Goal: Transaction & Acquisition: Purchase product/service

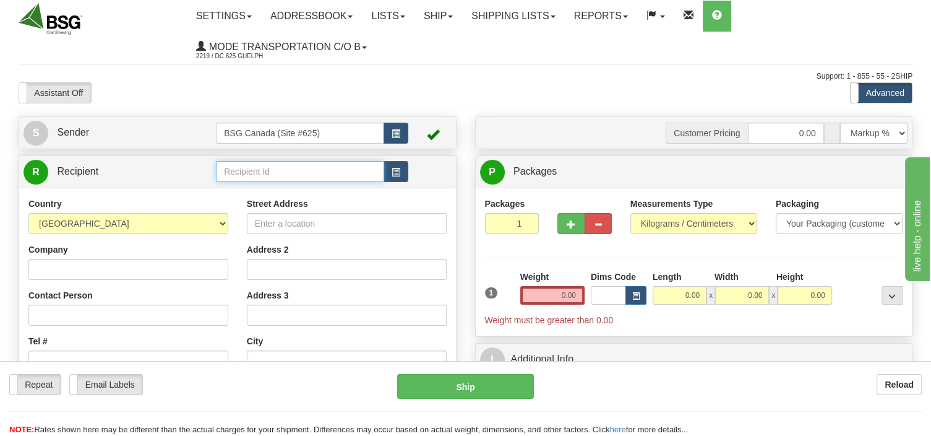
click at [272, 173] on input "text" at bounding box center [300, 171] width 168 height 21
click at [249, 192] on div "BRETON BREWING" at bounding box center [298, 191] width 157 height 14
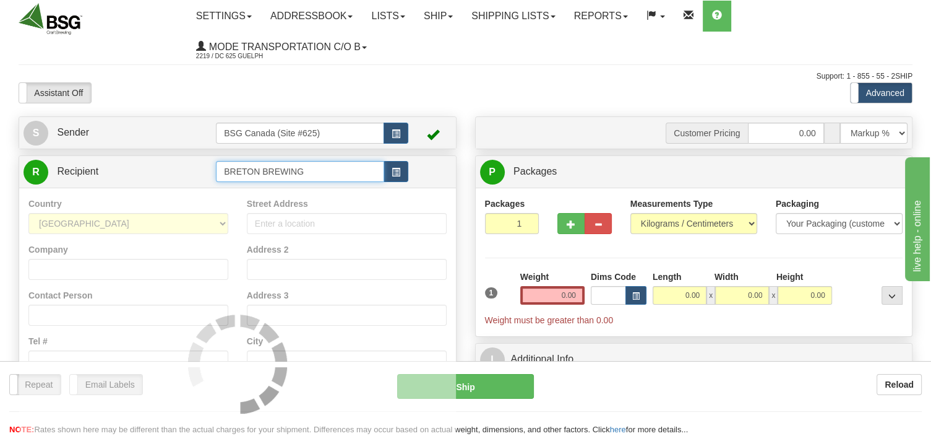
type input "BRETON BREWING"
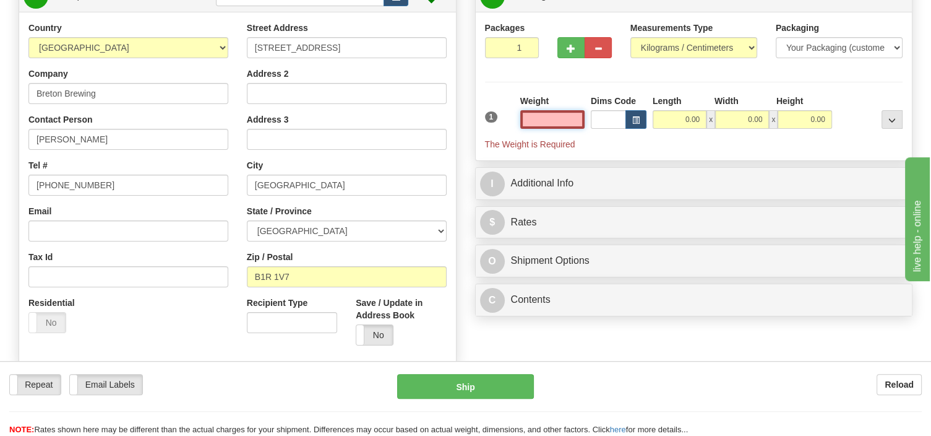
scroll to position [195, 0]
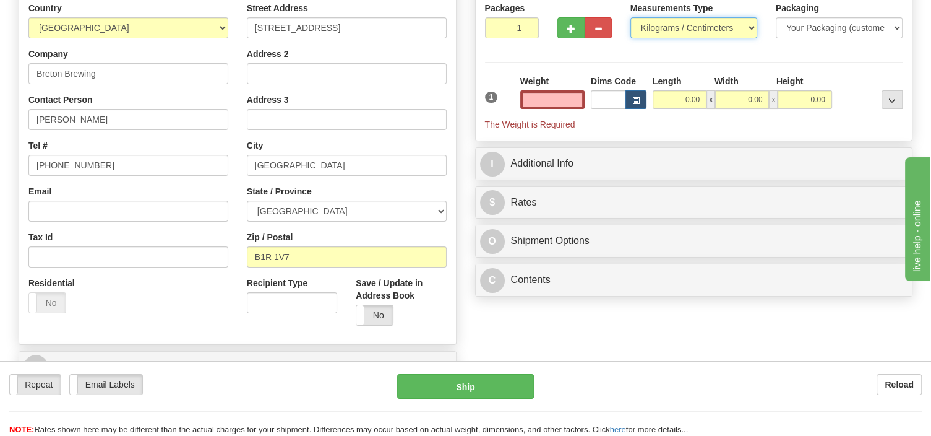
type input "0.00"
click at [630, 17] on select "Pounds / Inches Kilograms / Centimeters" at bounding box center [693, 27] width 127 height 21
select select "0"
click option "Pounds / Inches" at bounding box center [0, 0] width 0 height 0
click at [531, 100] on input "0.00" at bounding box center [552, 99] width 64 height 19
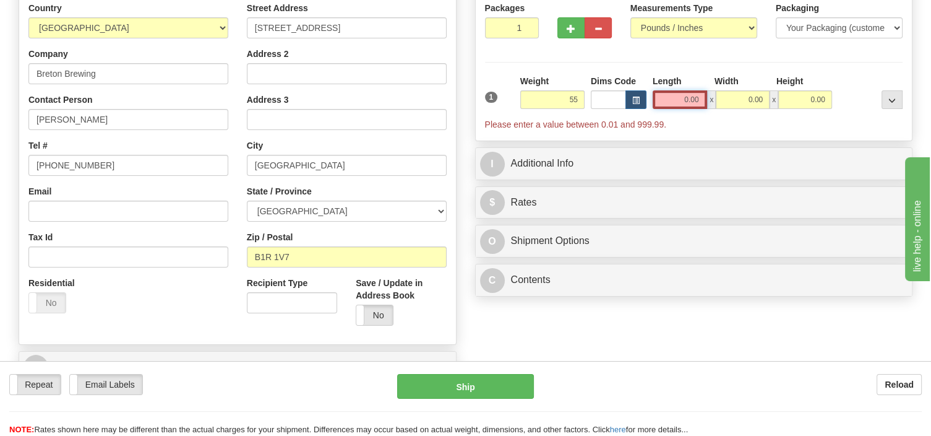
type input "55.00"
click at [656, 100] on input "0.00" at bounding box center [680, 99] width 55 height 19
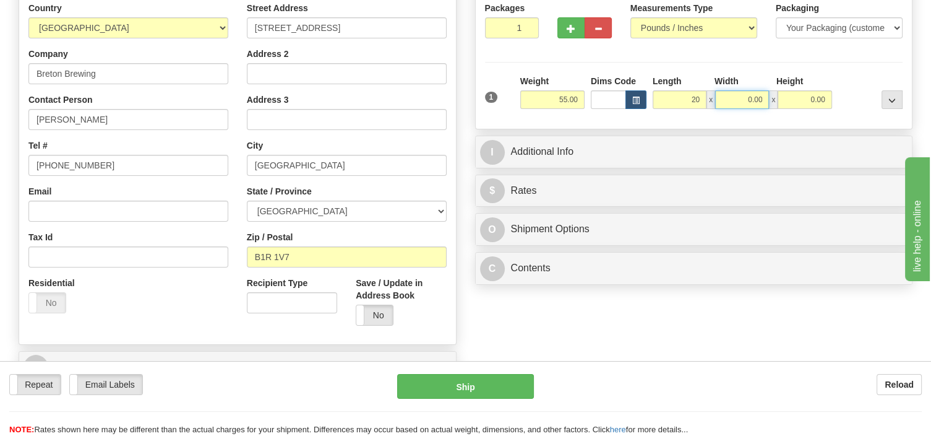
type input "20.00"
click at [731, 101] on input "0.00" at bounding box center [742, 99] width 54 height 19
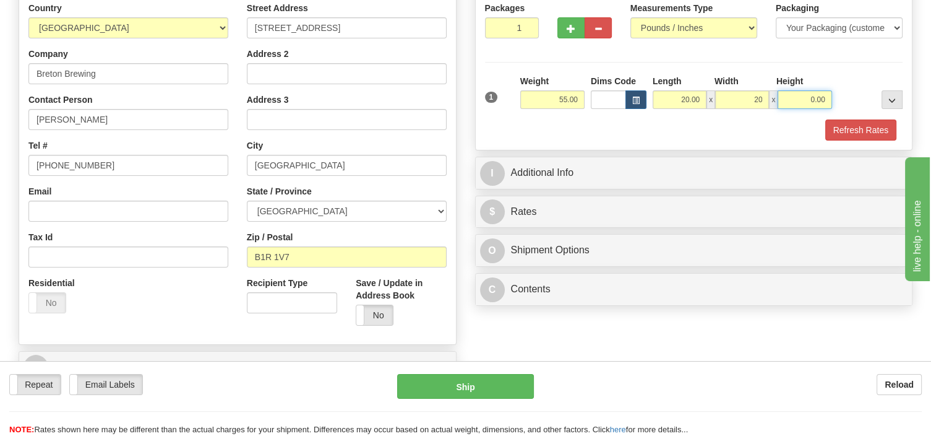
type input "20.00"
click at [799, 100] on input "0.00" at bounding box center [805, 99] width 54 height 19
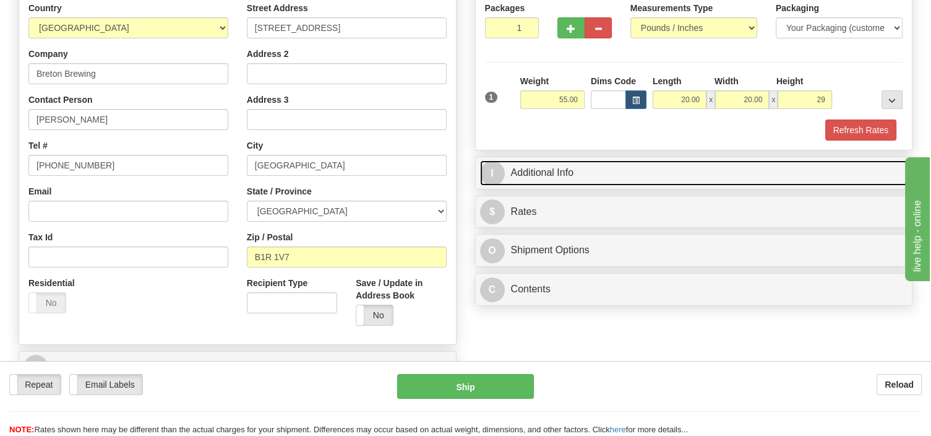
type input "29.00"
click at [524, 176] on link "I Additional Info" at bounding box center [694, 172] width 428 height 25
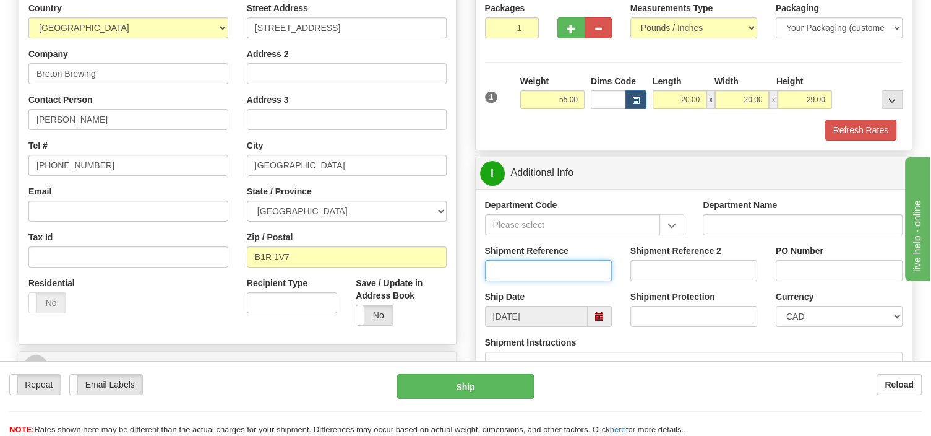
drag, startPoint x: 497, startPoint y: 272, endPoint x: 497, endPoint y: 259, distance: 13.0
click at [497, 266] on input "Shipment Reference" at bounding box center [548, 270] width 127 height 21
type input "SO170-149944"
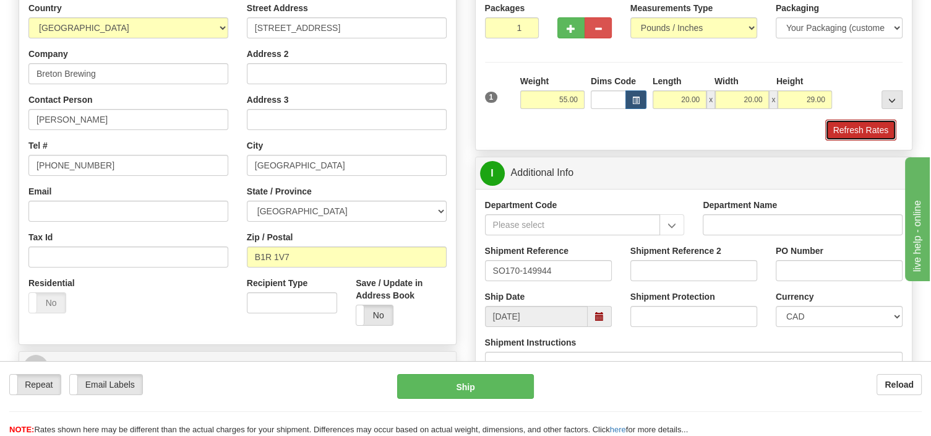
click at [857, 129] on button "Refresh Rates" at bounding box center [860, 129] width 71 height 21
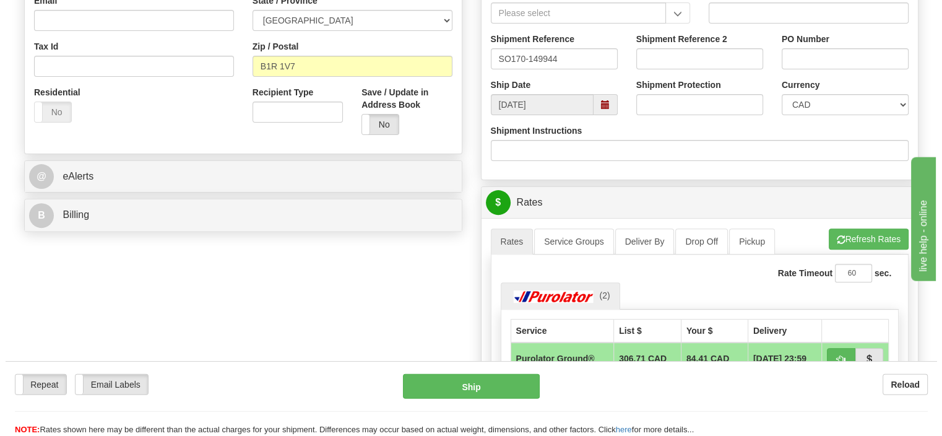
scroll to position [457, 0]
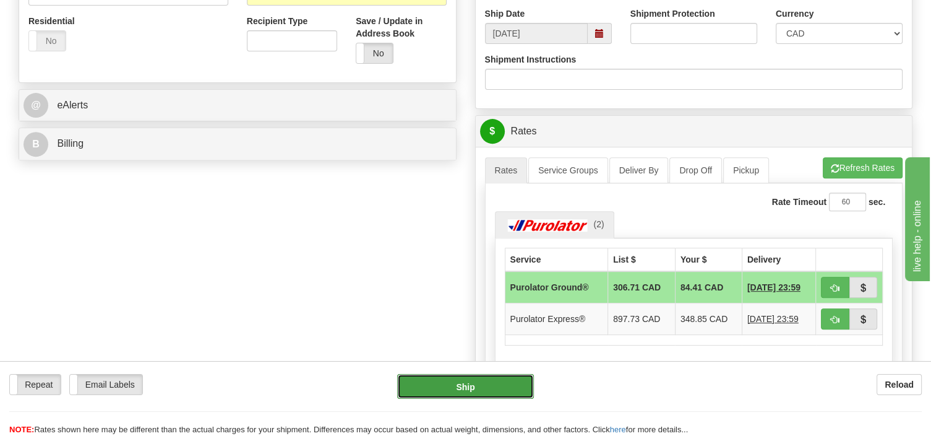
click at [489, 385] on button "Ship" at bounding box center [465, 386] width 137 height 25
type input "260"
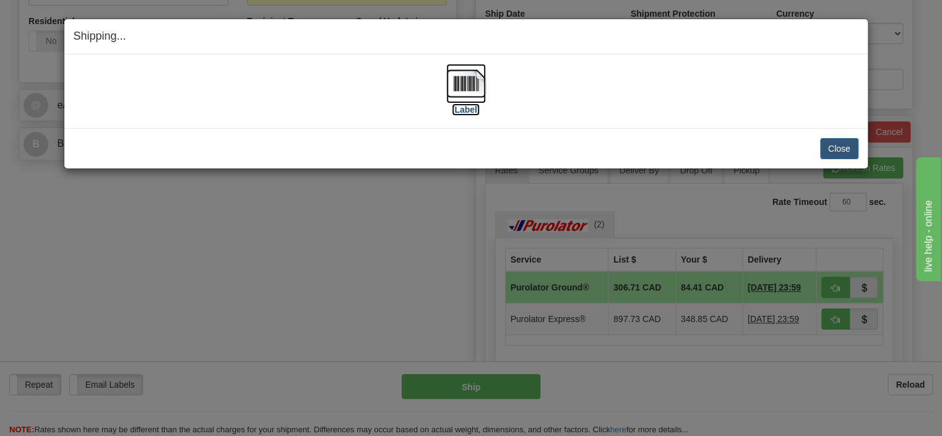
click at [460, 88] on img at bounding box center [466, 84] width 40 height 40
click at [845, 144] on button "Close" at bounding box center [839, 148] width 38 height 21
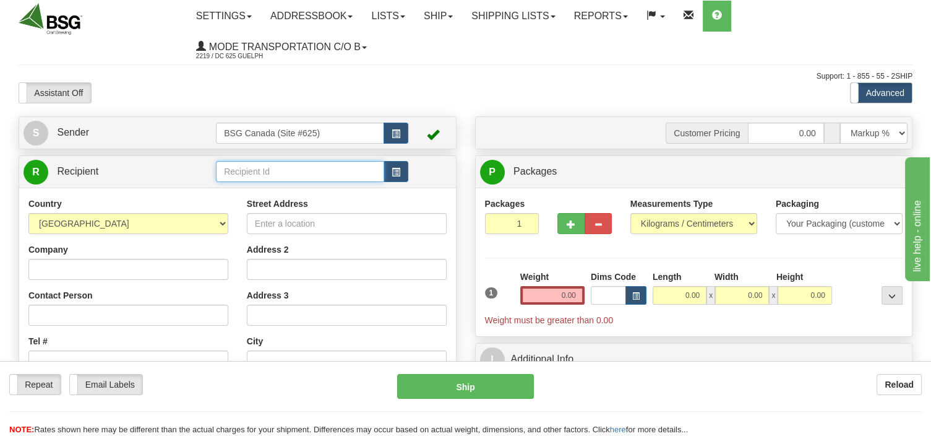
click at [254, 171] on input "text" at bounding box center [300, 171] width 168 height 21
click at [251, 173] on input "text" at bounding box center [300, 171] width 168 height 21
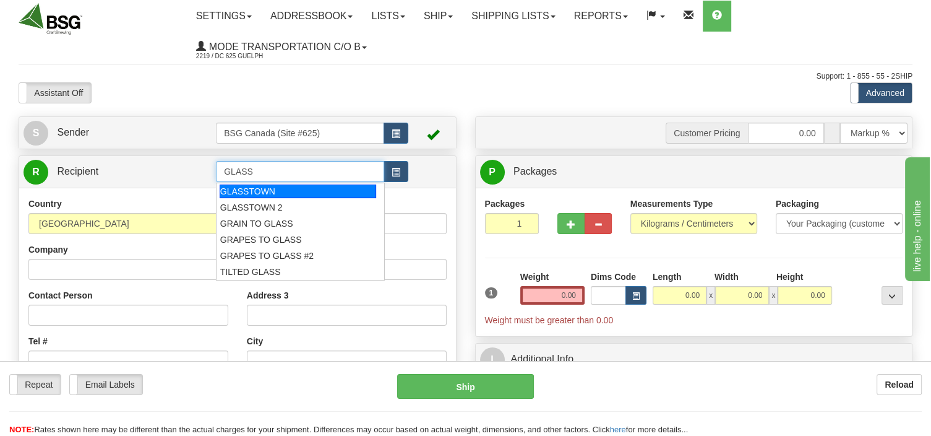
click at [246, 189] on div "GLASSTOWN" at bounding box center [298, 191] width 157 height 14
type input "GLASSTOWN"
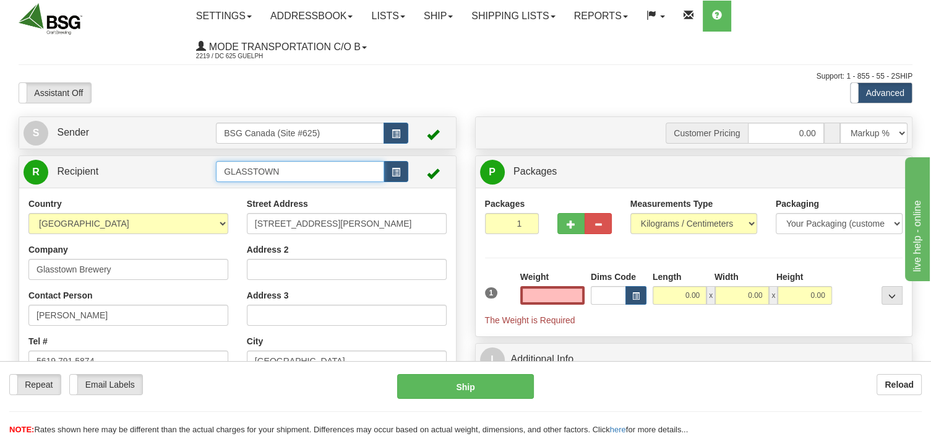
type input "0.00"
drag, startPoint x: 293, startPoint y: 170, endPoint x: 226, endPoint y: 178, distance: 67.3
click at [226, 178] on input "GLASSTOWN" at bounding box center [300, 171] width 168 height 21
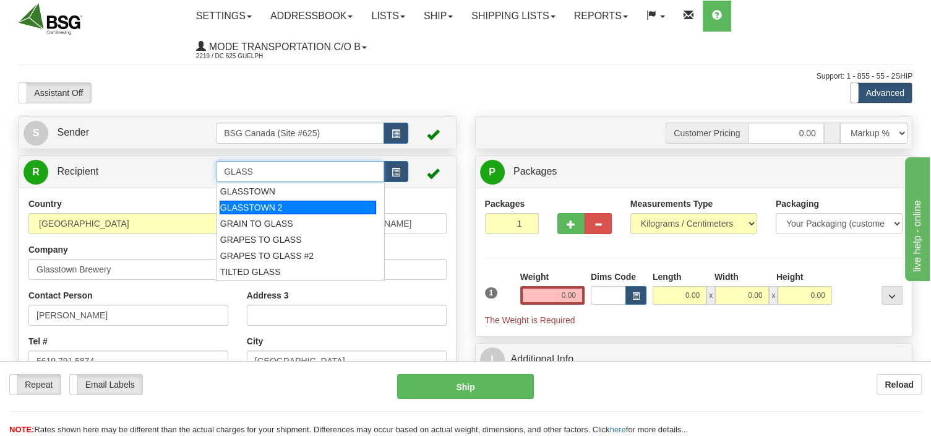
click at [242, 202] on div "GLASSTOWN 2" at bounding box center [298, 207] width 157 height 14
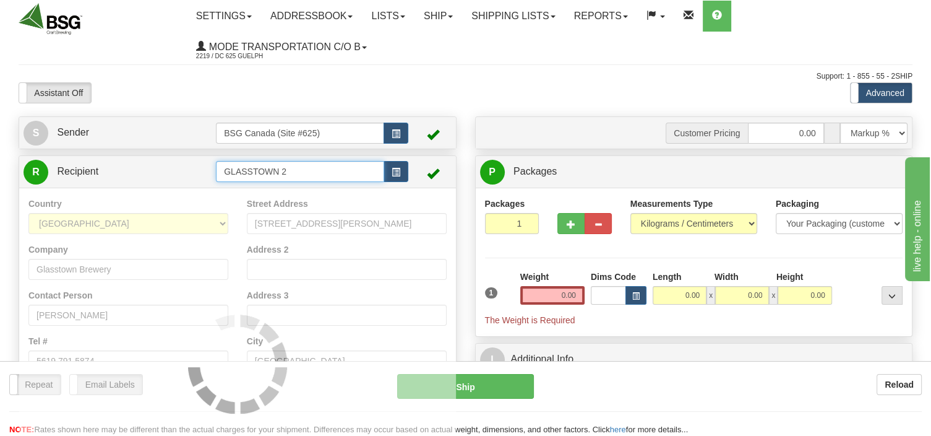
type input "GLASSTOWN 2"
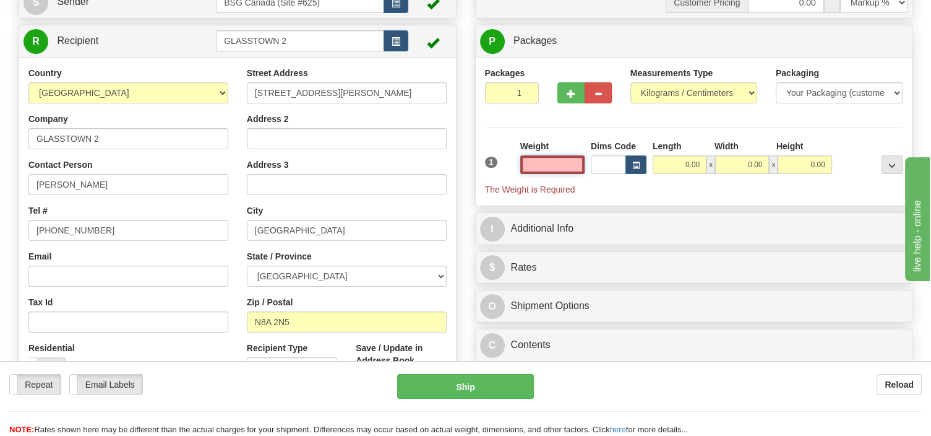
scroll to position [195, 0]
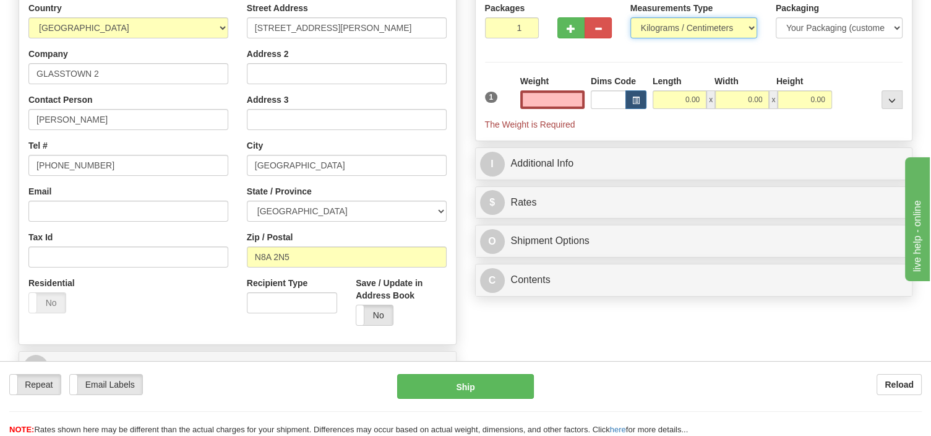
type input "0.00"
click at [630, 17] on select "Pounds / Inches Kilograms / Centimeters" at bounding box center [693, 27] width 127 height 21
select select "0"
click option "Pounds / Inches" at bounding box center [0, 0] width 0 height 0
click at [555, 100] on input "0.00" at bounding box center [552, 99] width 64 height 19
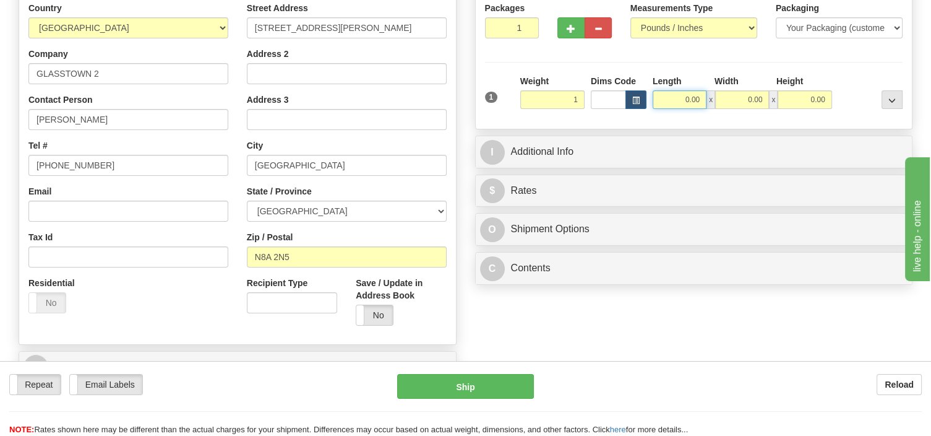
type input "1.00"
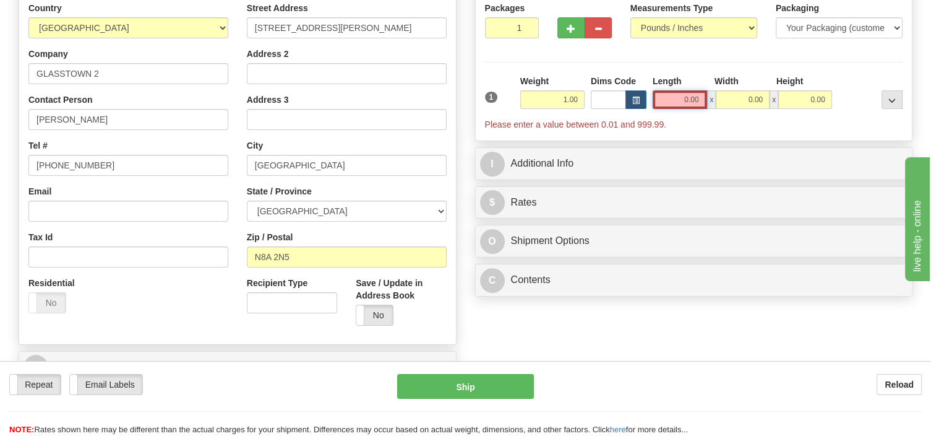
click at [671, 98] on input "0.00" at bounding box center [680, 99] width 55 height 19
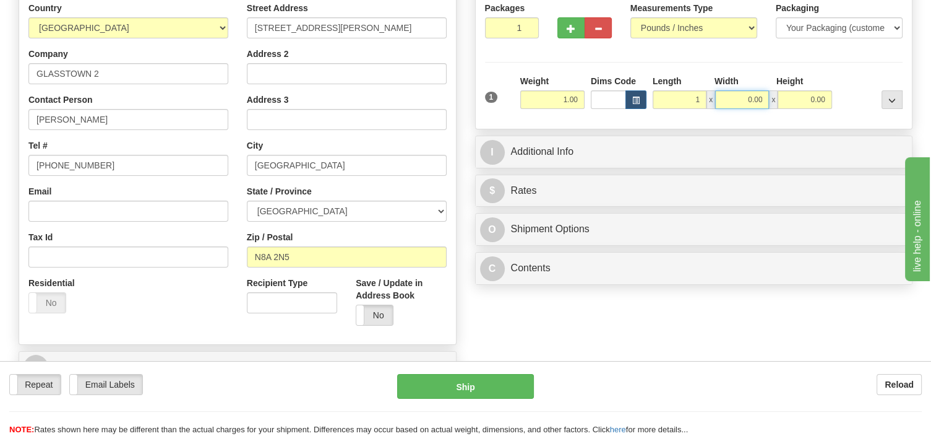
type input "1.00"
click at [744, 94] on input "0.00" at bounding box center [742, 99] width 54 height 19
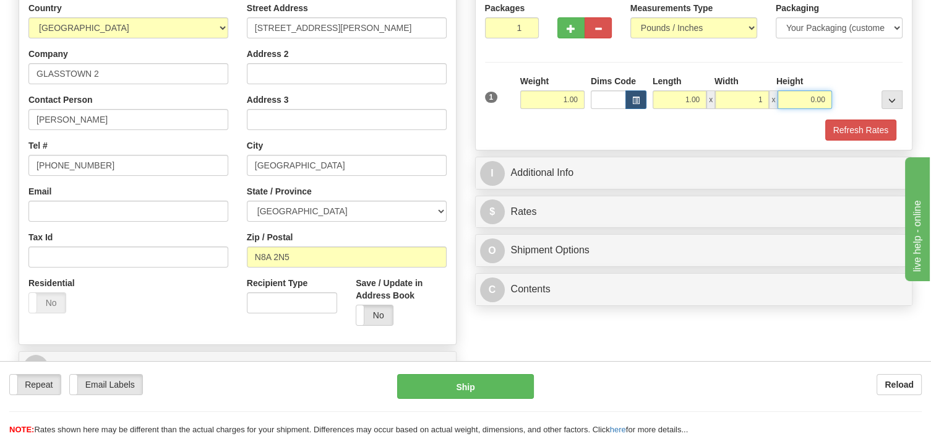
type input "1.00"
click at [785, 96] on input "0.00" at bounding box center [805, 99] width 54 height 19
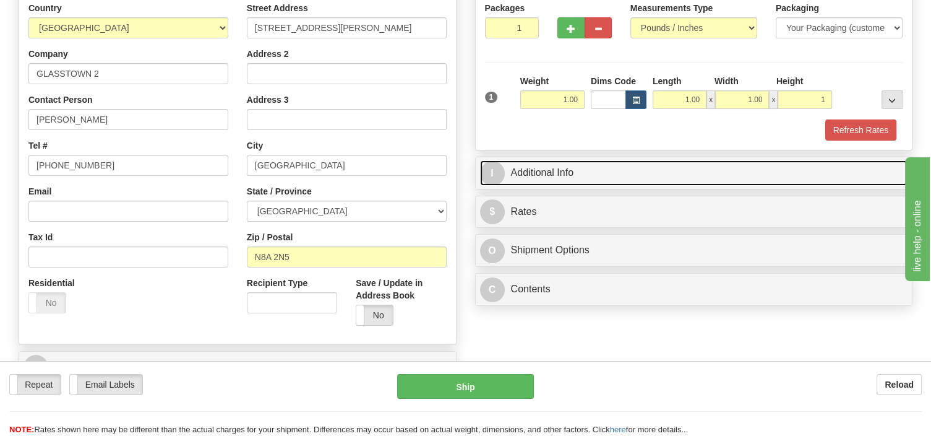
type input "1.00"
click at [616, 180] on link "I Additional Info" at bounding box center [694, 172] width 428 height 25
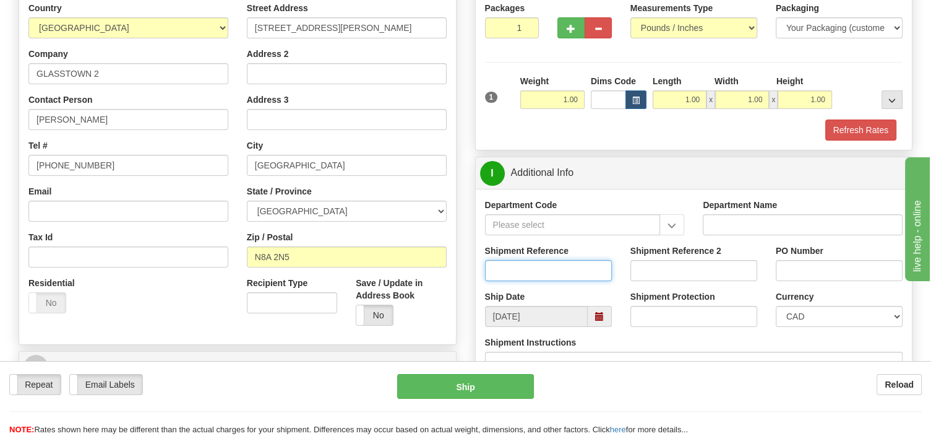
click at [500, 270] on input "Shipment Reference" at bounding box center [548, 270] width 127 height 21
type input "SO170-150016"
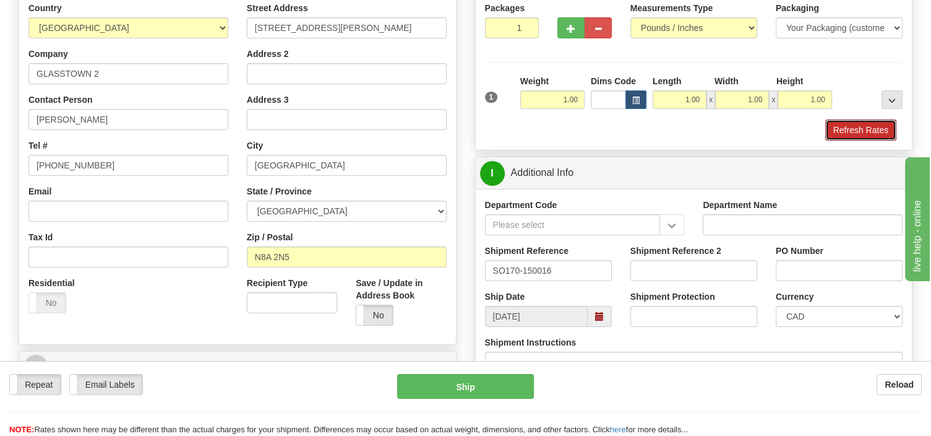
drag, startPoint x: 836, startPoint y: 127, endPoint x: 842, endPoint y: 126, distance: 6.3
click at [836, 126] on button "Refresh Rates" at bounding box center [860, 129] width 71 height 21
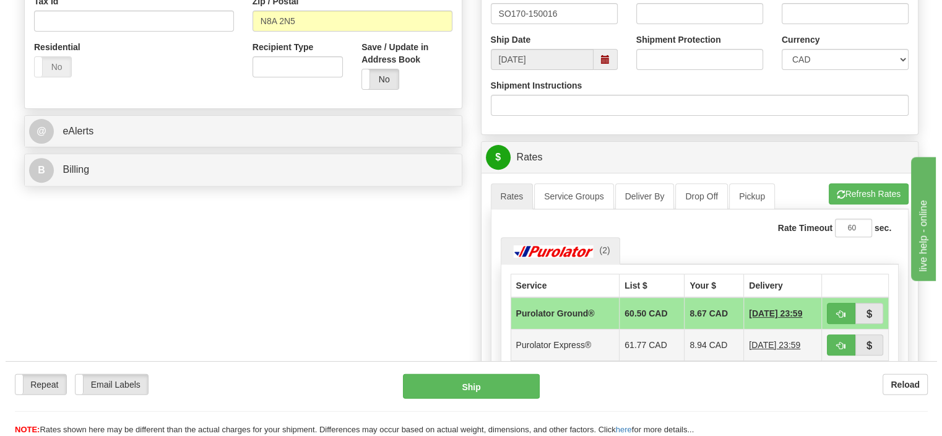
scroll to position [457, 0]
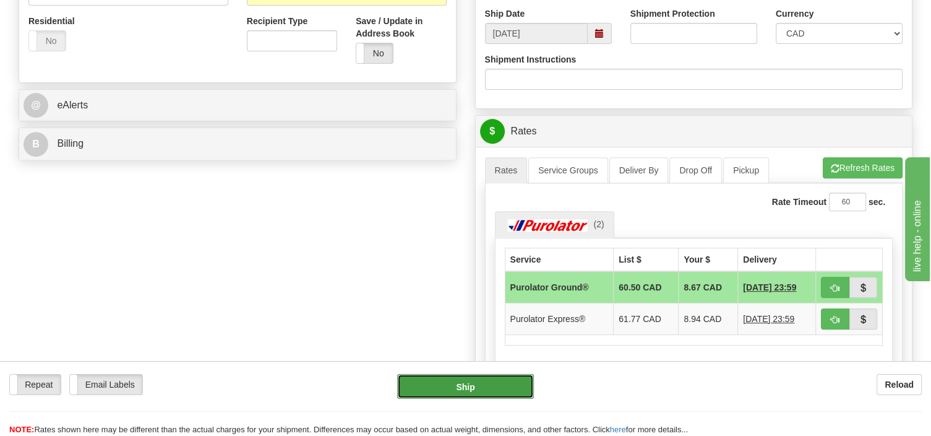
click at [492, 386] on button "Ship" at bounding box center [465, 386] width 137 height 25
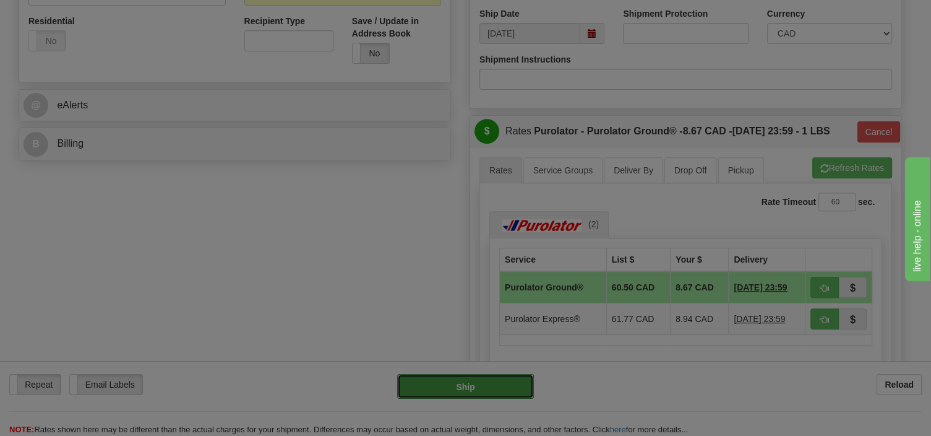
type input "260"
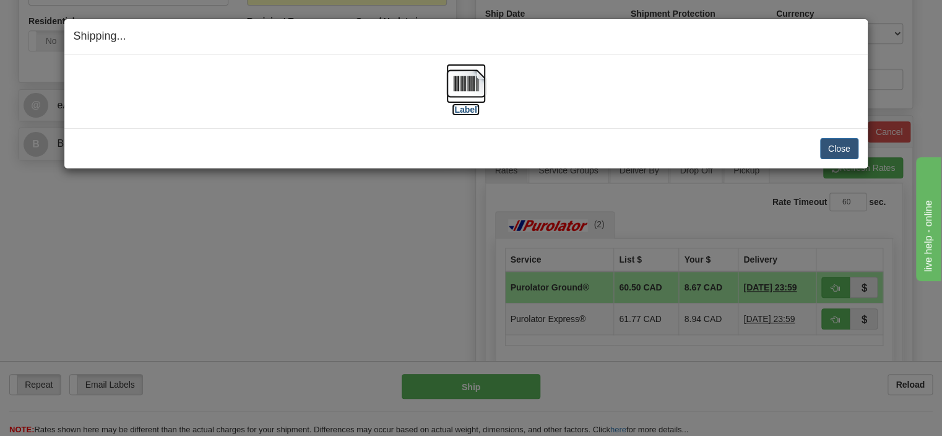
click at [469, 88] on img at bounding box center [466, 84] width 40 height 40
click at [836, 144] on button "Close" at bounding box center [839, 148] width 38 height 21
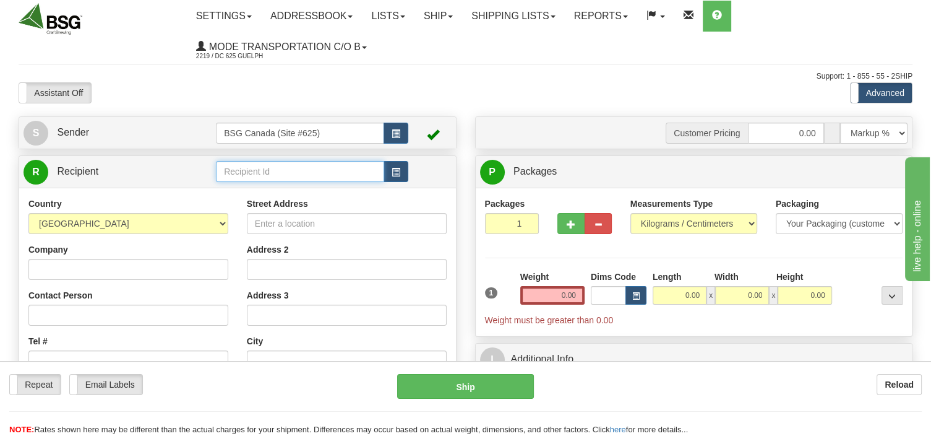
click at [296, 174] on input "text" at bounding box center [300, 171] width 168 height 21
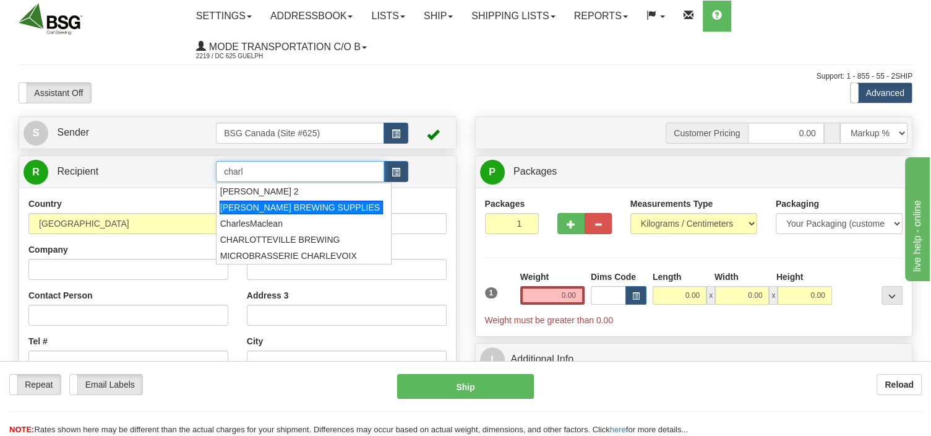
click at [280, 202] on div "CHARLES FARAM BREWING SUPPLIES" at bounding box center [301, 207] width 163 height 14
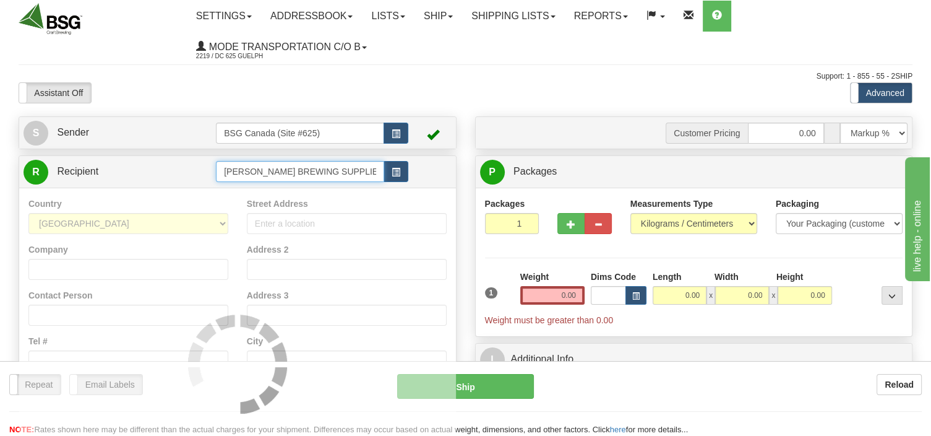
type input "CHARLES FARAM BREWING SUPPLIES"
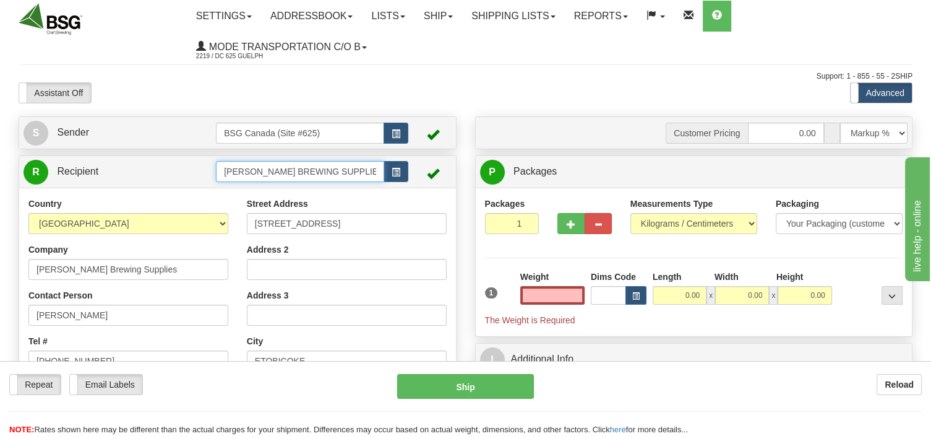
type input "0.00"
drag, startPoint x: 377, startPoint y: 170, endPoint x: 189, endPoint y: 179, distance: 188.3
click at [189, 179] on tr "R Recipient CHARLES FARAM BREWING SUPPLIES" at bounding box center [238, 171] width 428 height 25
type input "S"
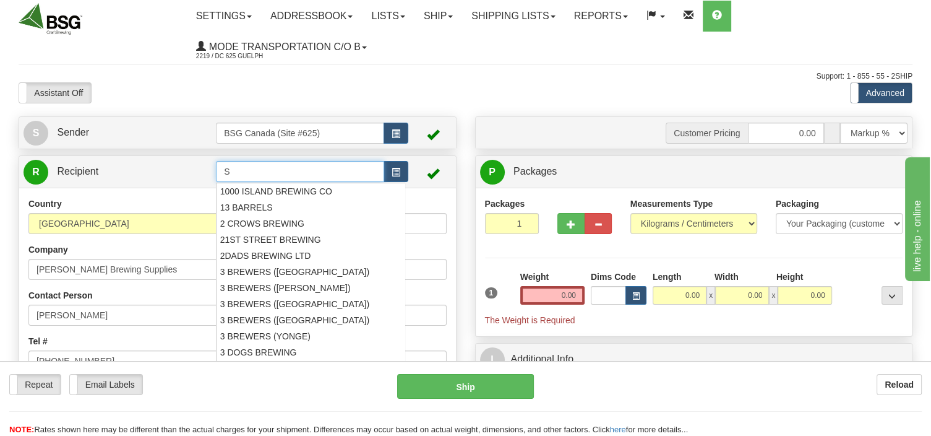
drag, startPoint x: 239, startPoint y: 170, endPoint x: 215, endPoint y: 173, distance: 24.4
click at [216, 173] on input "S" at bounding box center [300, 171] width 168 height 21
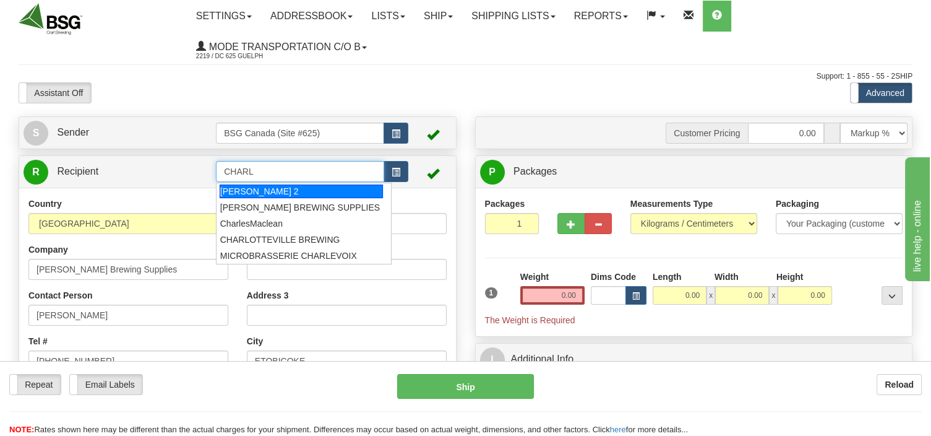
click at [296, 187] on div "CHARLES FARAM BREWING 2" at bounding box center [301, 191] width 163 height 14
type input "CHARLES FARAM BREWING 2"
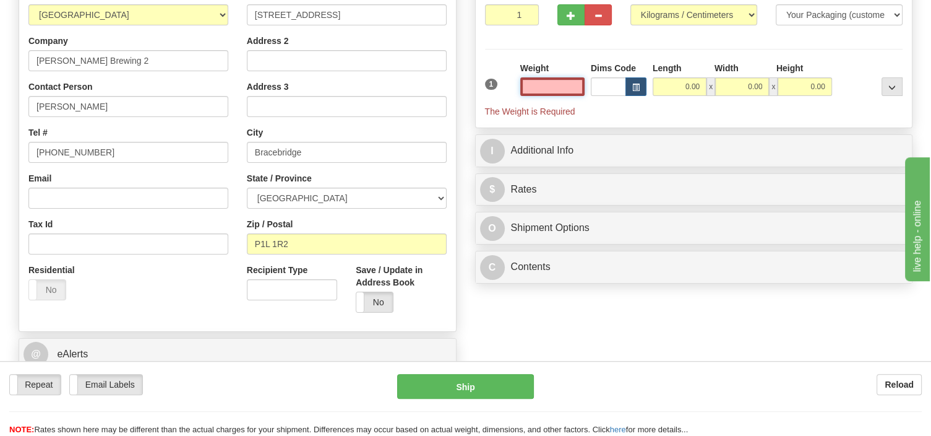
scroll to position [195, 0]
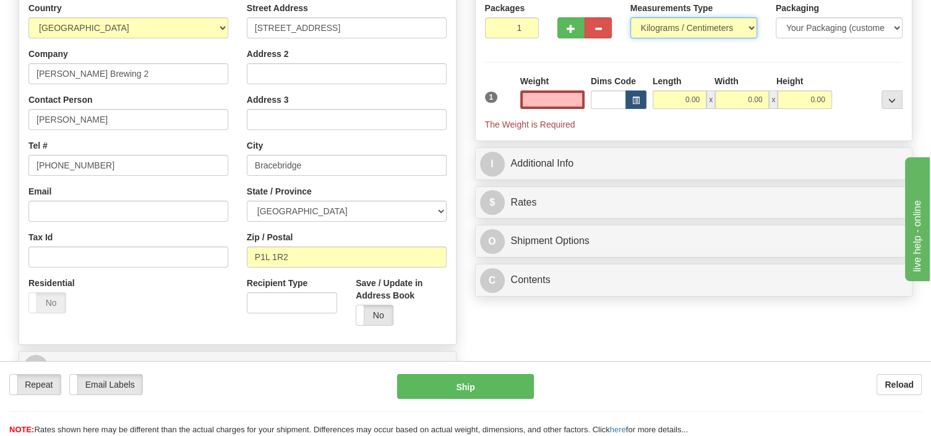
type input "0.00"
click at [630, 17] on select "Pounds / Inches Kilograms / Centimeters" at bounding box center [693, 27] width 127 height 21
select select "0"
click option "Pounds / Inches" at bounding box center [0, 0] width 0 height 0
click at [545, 97] on input "0.00" at bounding box center [552, 99] width 64 height 19
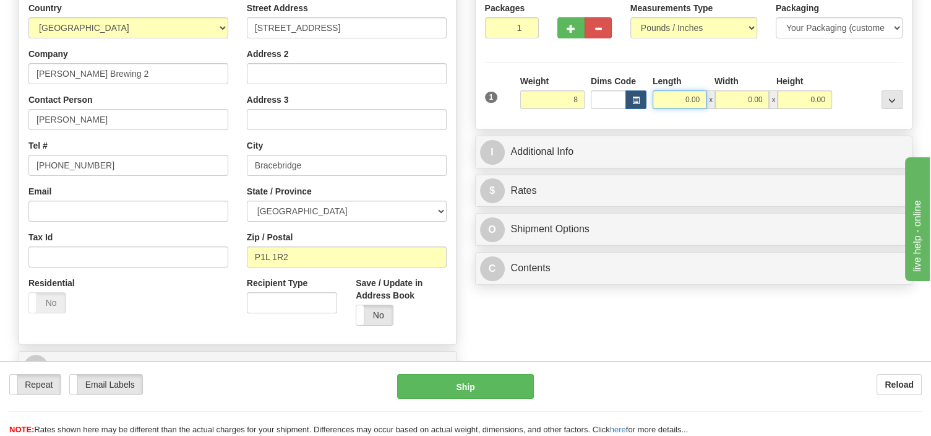
type input "8.00"
click at [658, 98] on input "0.00" at bounding box center [680, 99] width 54 height 19
drag, startPoint x: 676, startPoint y: 100, endPoint x: 710, endPoint y: 100, distance: 34.0
click at [707, 100] on input "14" at bounding box center [680, 99] width 54 height 19
type input "14.00"
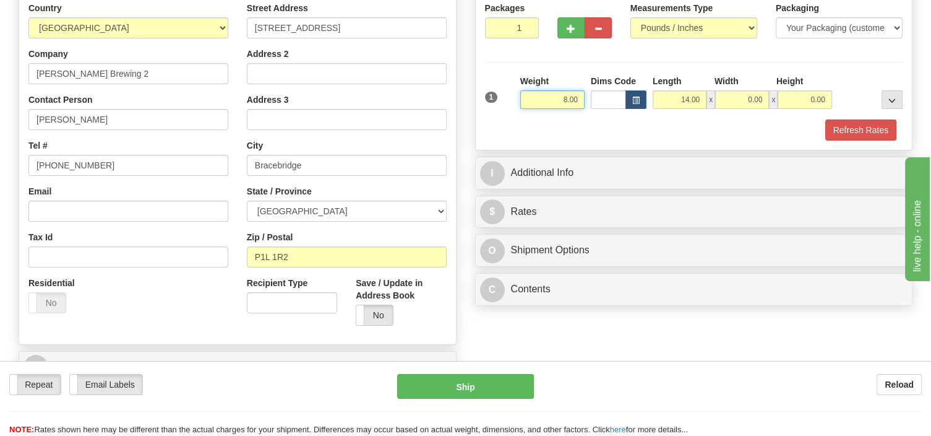
drag, startPoint x: 552, startPoint y: 102, endPoint x: 606, endPoint y: 101, distance: 53.8
click at [585, 101] on input "8.00" at bounding box center [552, 99] width 64 height 19
type input "20.00"
click at [673, 103] on input "14.00" at bounding box center [680, 99] width 54 height 19
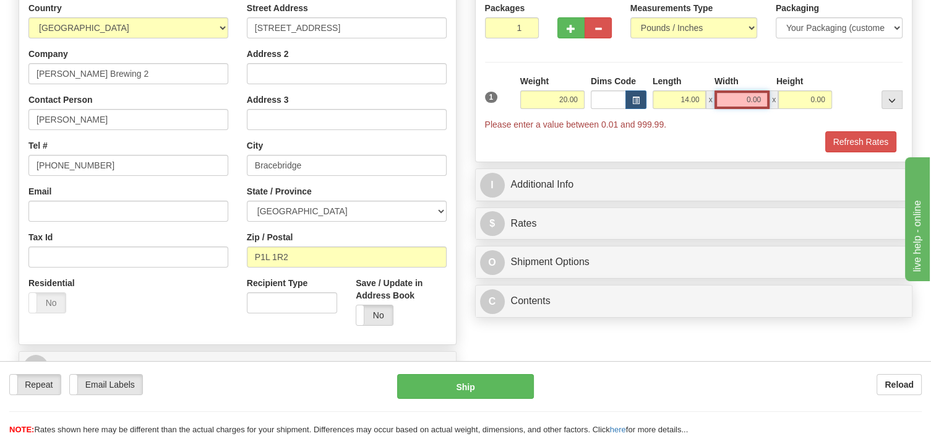
click at [733, 100] on input "0.00" at bounding box center [742, 99] width 55 height 19
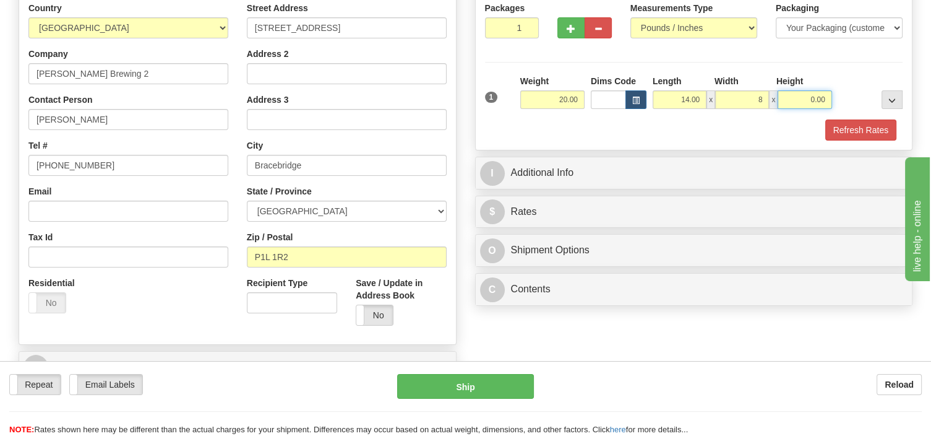
type input "8.00"
click at [788, 100] on input "0.00" at bounding box center [805, 99] width 54 height 19
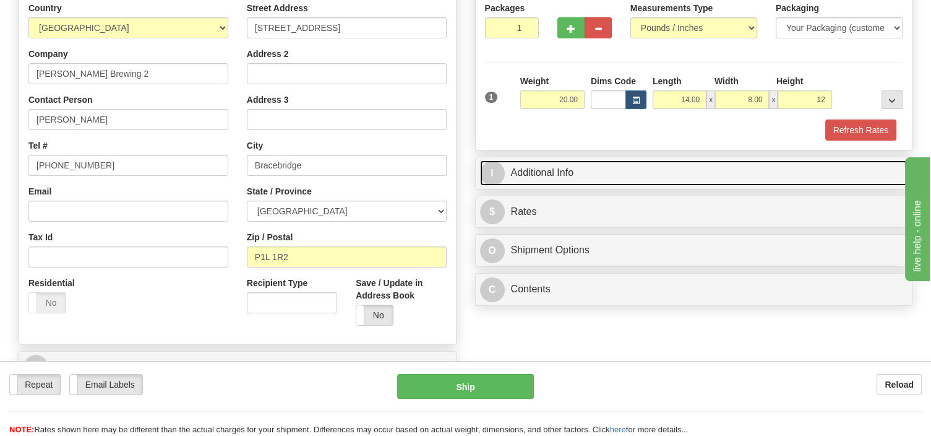
type input "12.00"
click at [600, 176] on link "I Additional Info" at bounding box center [694, 172] width 428 height 25
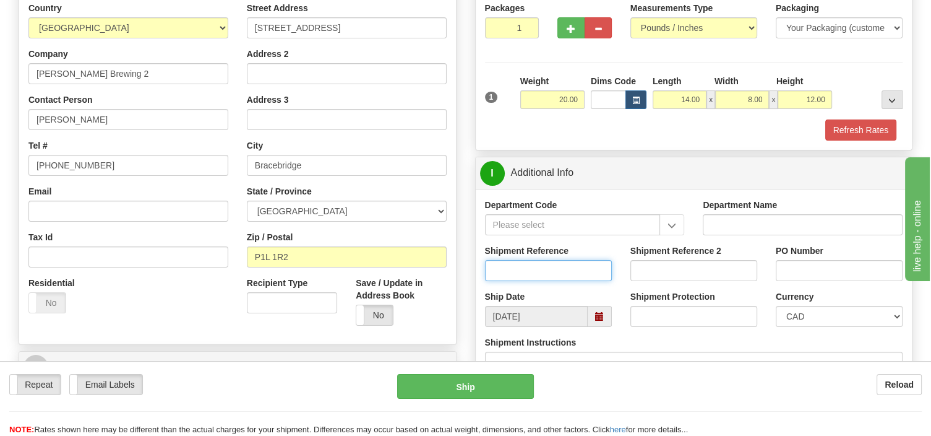
click at [513, 269] on input "Shipment Reference" at bounding box center [548, 270] width 127 height 21
type input "SO170-150014"
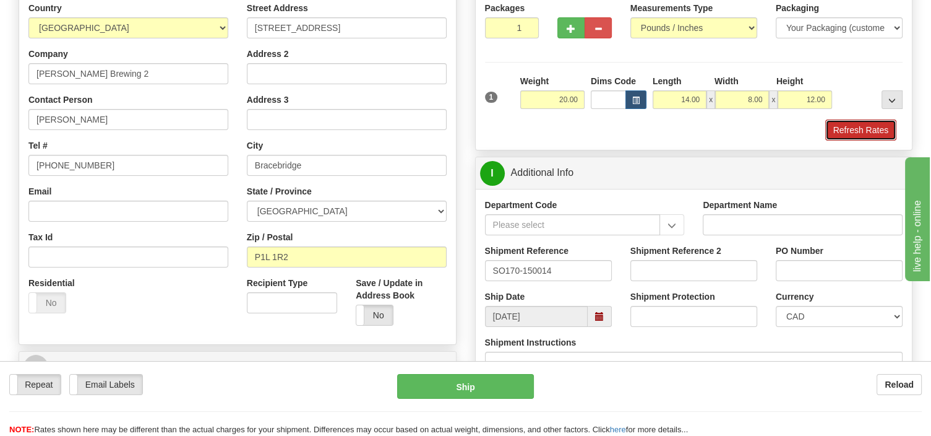
click at [870, 126] on button "Refresh Rates" at bounding box center [860, 129] width 71 height 21
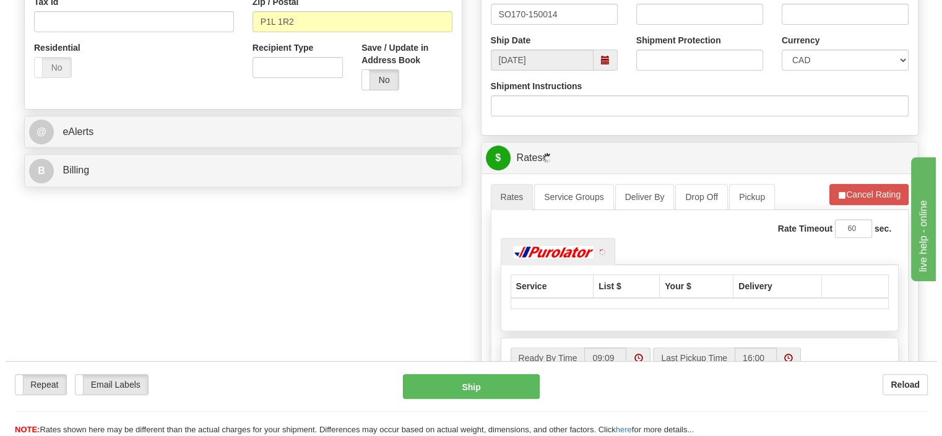
scroll to position [457, 0]
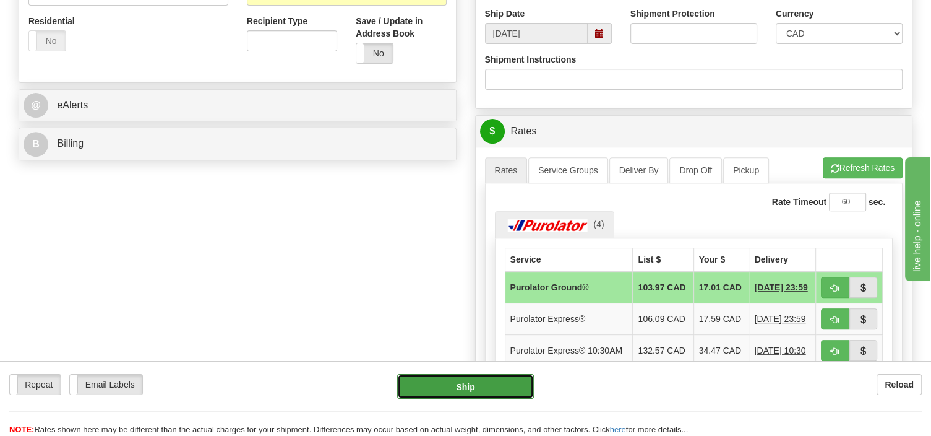
click at [492, 388] on button "Ship" at bounding box center [465, 386] width 137 height 25
type input "260"
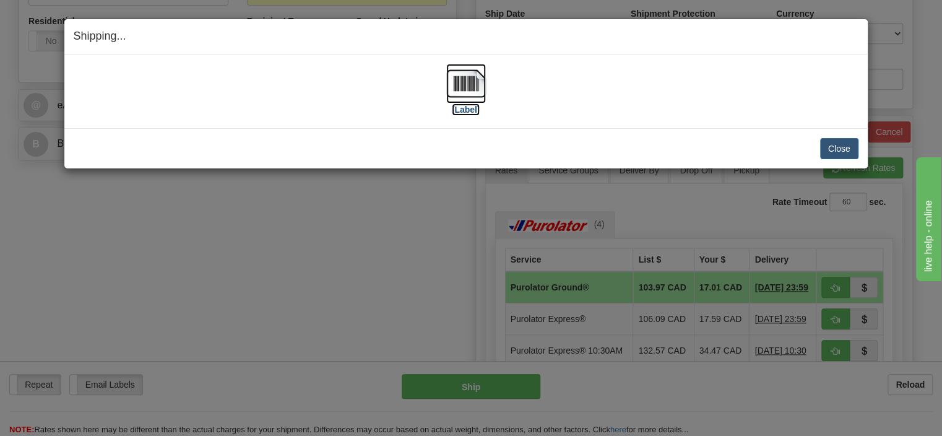
click at [462, 79] on img at bounding box center [466, 84] width 40 height 40
click at [851, 150] on button "Close" at bounding box center [839, 148] width 38 height 21
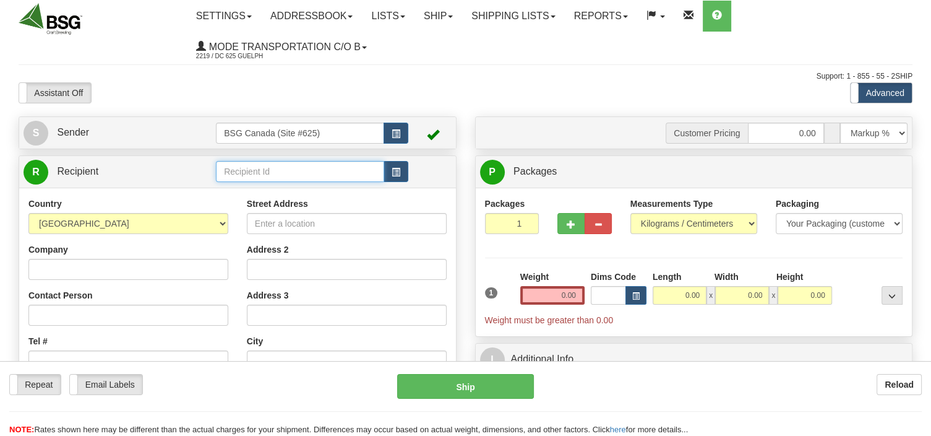
click at [254, 171] on input "text" at bounding box center [300, 171] width 168 height 21
click at [254, 172] on input "text" at bounding box center [300, 171] width 168 height 21
click at [283, 188] on div "GILLINGHAM BREWING CO" at bounding box center [298, 191] width 157 height 14
type input "GILLINGHAM BREWING CO"
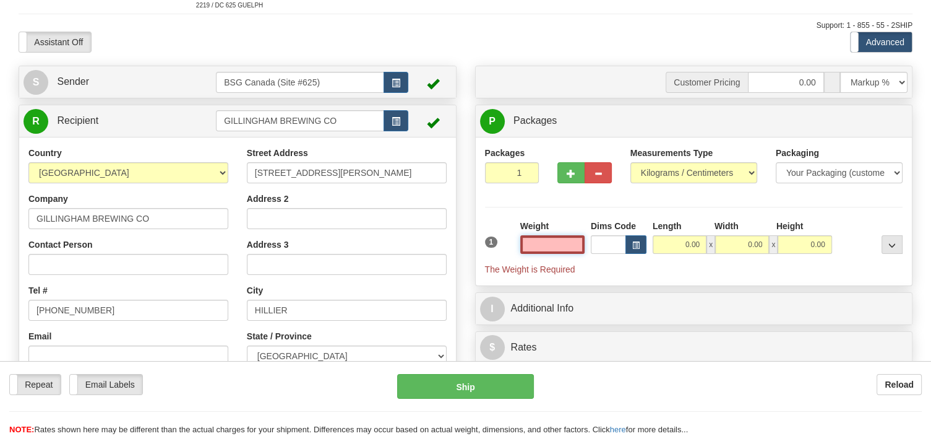
scroll to position [65, 0]
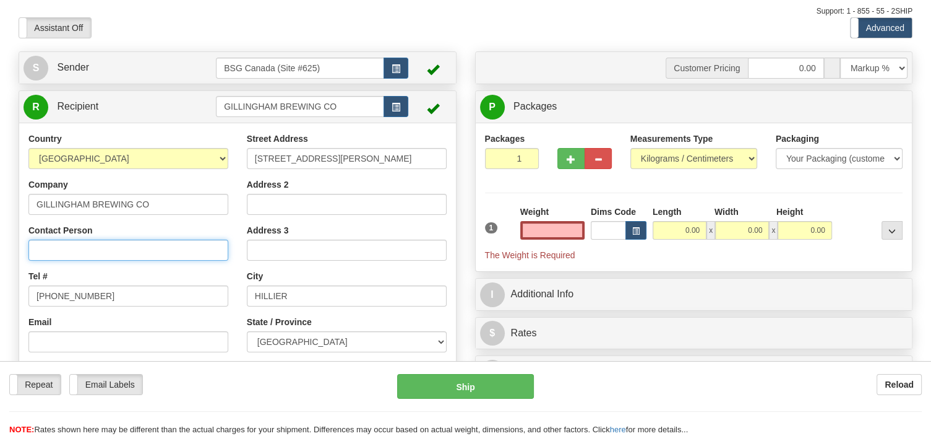
type input "0.00"
click at [107, 251] on input "Contact Person" at bounding box center [128, 249] width 200 height 21
type input "Andrew"
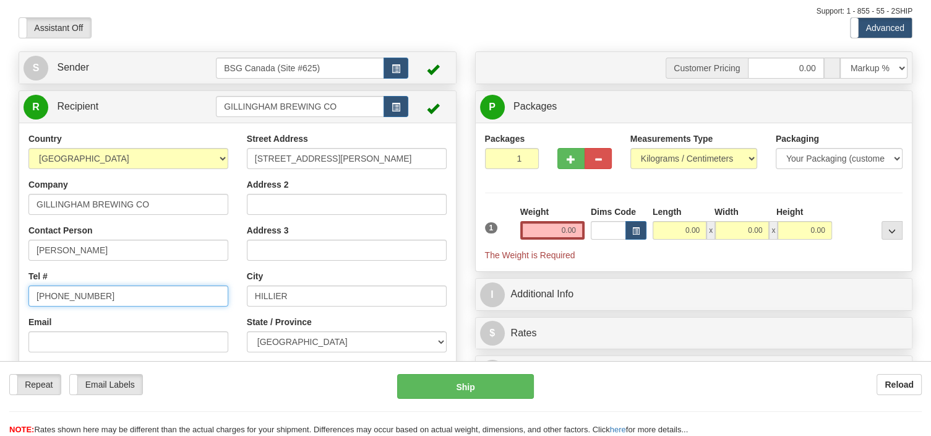
drag, startPoint x: 94, startPoint y: 300, endPoint x: -4, endPoint y: 323, distance: 101.0
click at [28, 306] on input "555-555-5555" at bounding box center [128, 295] width 200 height 21
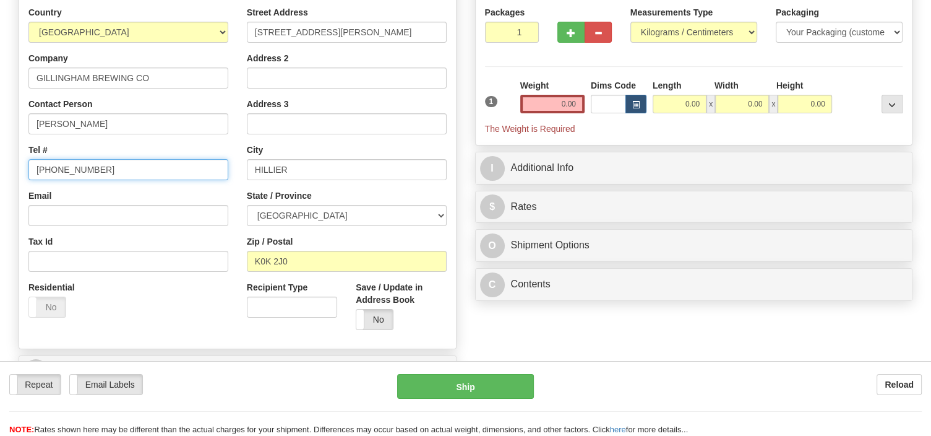
scroll to position [195, 0]
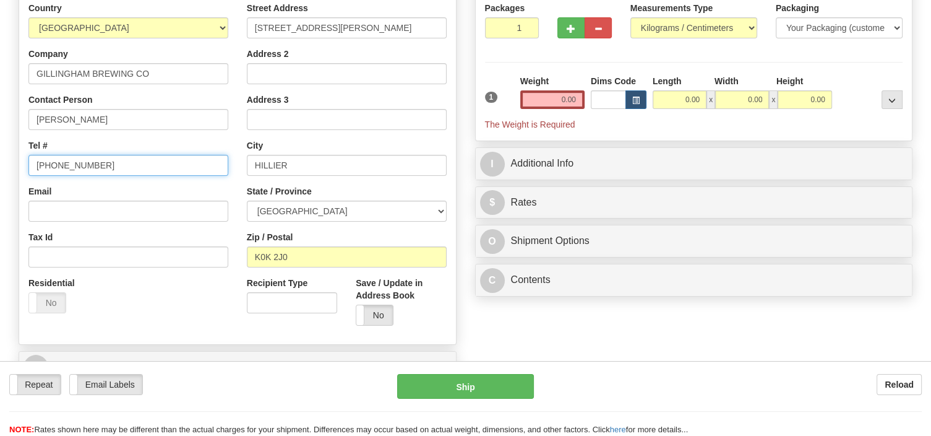
type input "416 897 9868"
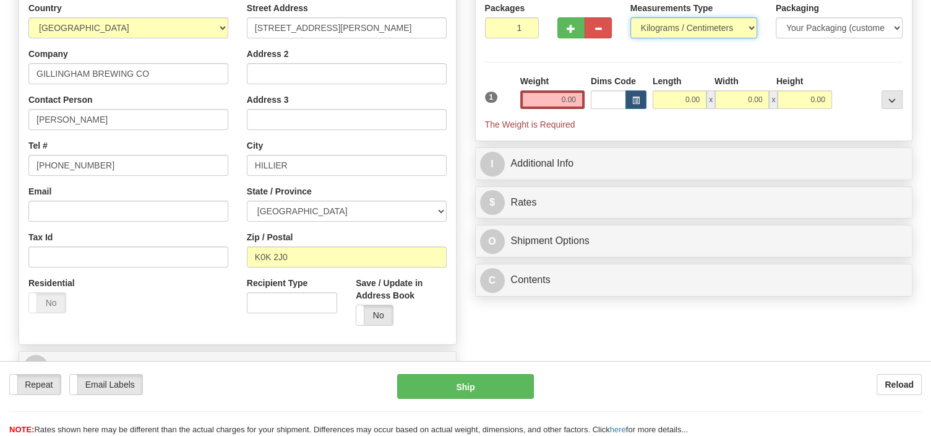
click at [630, 17] on select "Pounds / Inches Kilograms / Centimeters" at bounding box center [693, 27] width 127 height 21
select select "0"
click option "Pounds / Inches" at bounding box center [0, 0] width 0 height 0
click at [538, 95] on input "0.00" at bounding box center [552, 99] width 64 height 19
type input "0.00"
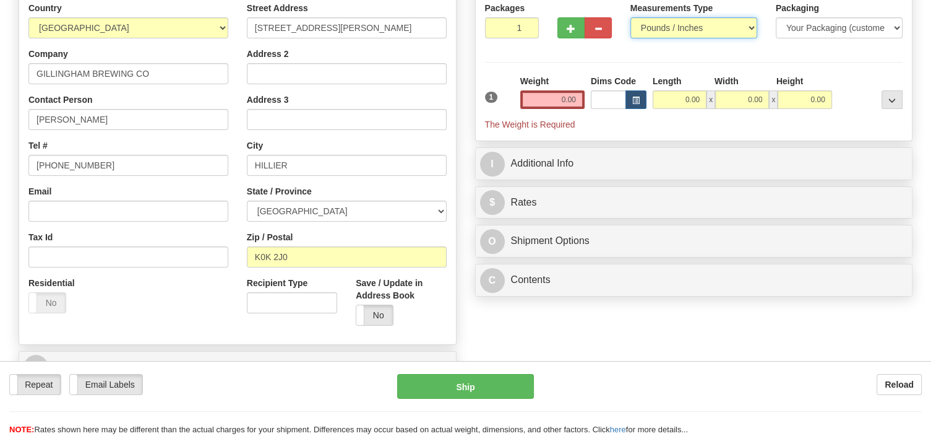
click at [630, 17] on select "Pounds / Inches Kilograms / Centimeters" at bounding box center [693, 27] width 127 height 21
click option "Pounds / Inches" at bounding box center [0, 0] width 0 height 0
click at [545, 101] on input "0.00" at bounding box center [552, 99] width 64 height 19
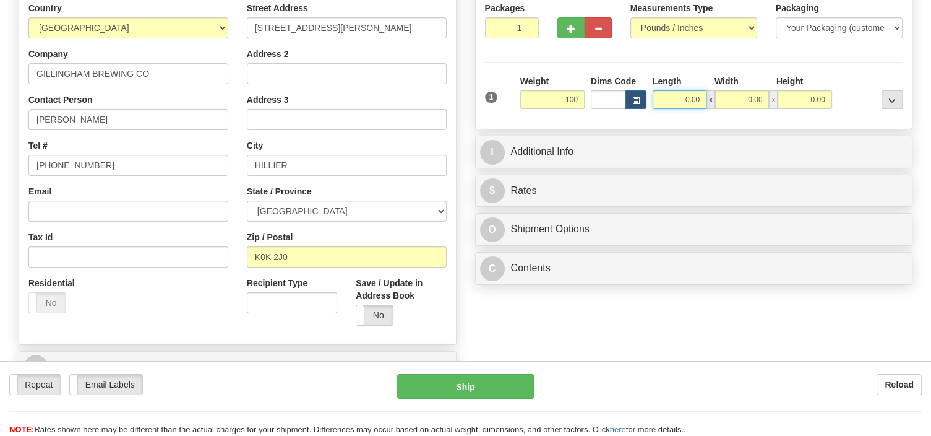
type input "100.00"
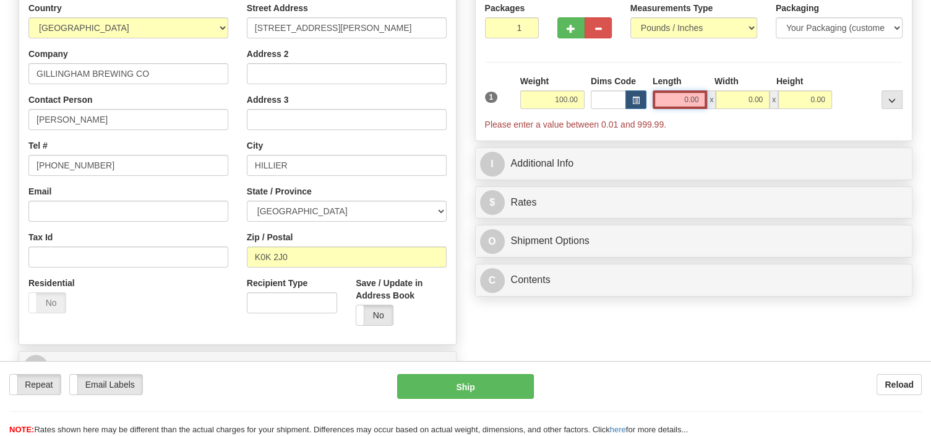
click at [670, 100] on input "0.00" at bounding box center [680, 99] width 55 height 19
type input "2"
click at [523, 24] on input "2" at bounding box center [512, 27] width 54 height 21
click at [682, 103] on input "0.00" at bounding box center [680, 99] width 55 height 19
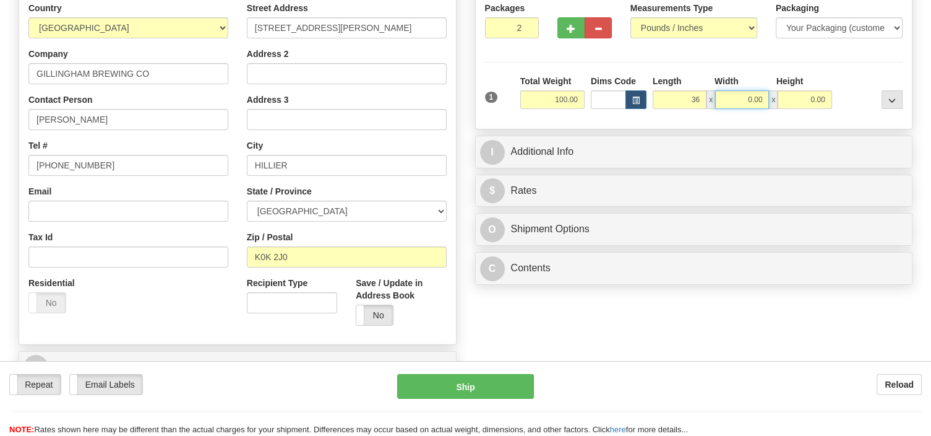
type input "36.00"
click at [729, 100] on input "0.00" at bounding box center [742, 99] width 54 height 19
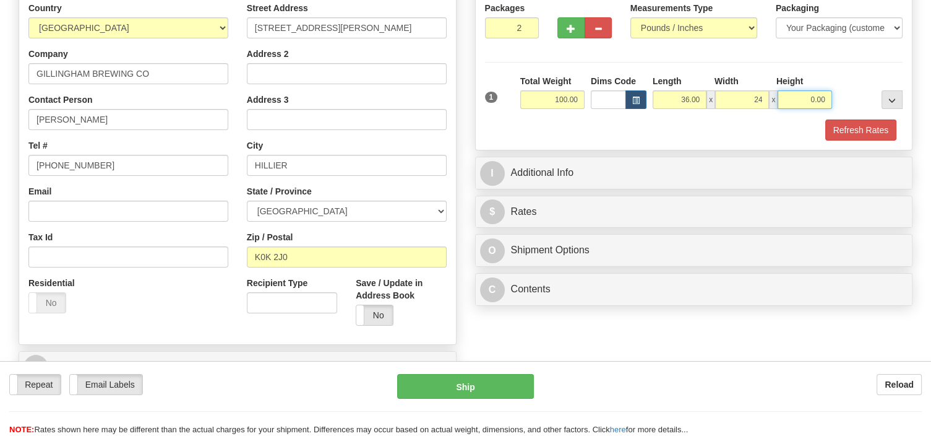
type input "24.00"
click at [788, 96] on input "0.00" at bounding box center [805, 99] width 54 height 19
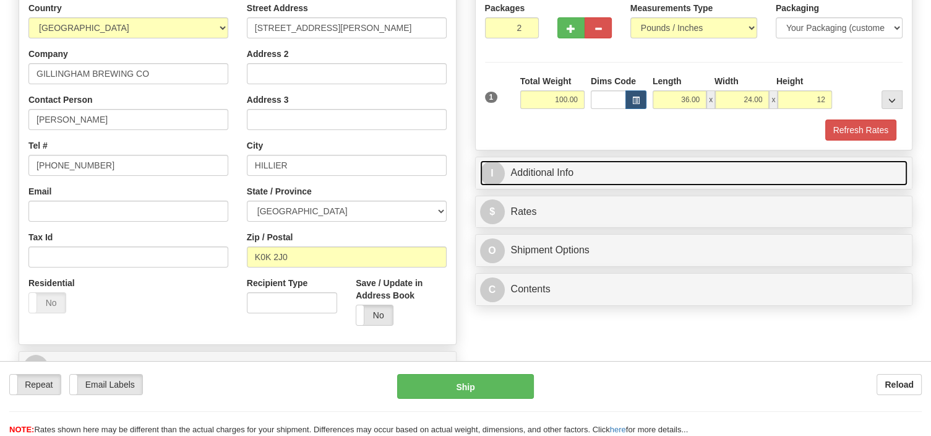
type input "12.00"
click at [600, 172] on link "I Additional Info" at bounding box center [694, 172] width 428 height 25
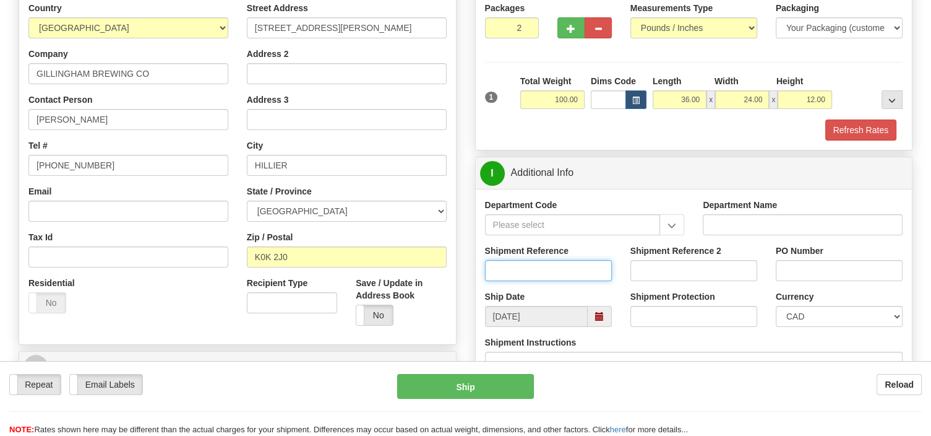
click at [522, 266] on input "Shipment Reference" at bounding box center [548, 270] width 127 height 21
click at [534, 270] on input "SO170-14+995" at bounding box center [548, 270] width 127 height 21
type input "SO170-149995"
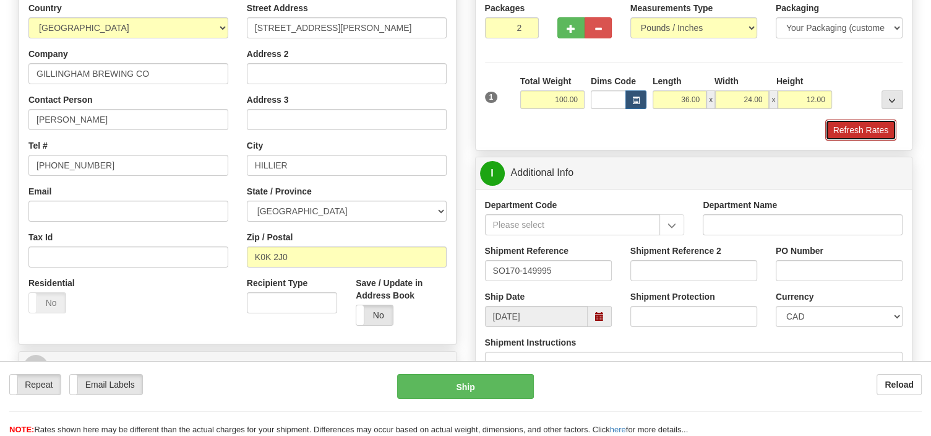
click at [870, 122] on button "Refresh Rates" at bounding box center [860, 129] width 71 height 21
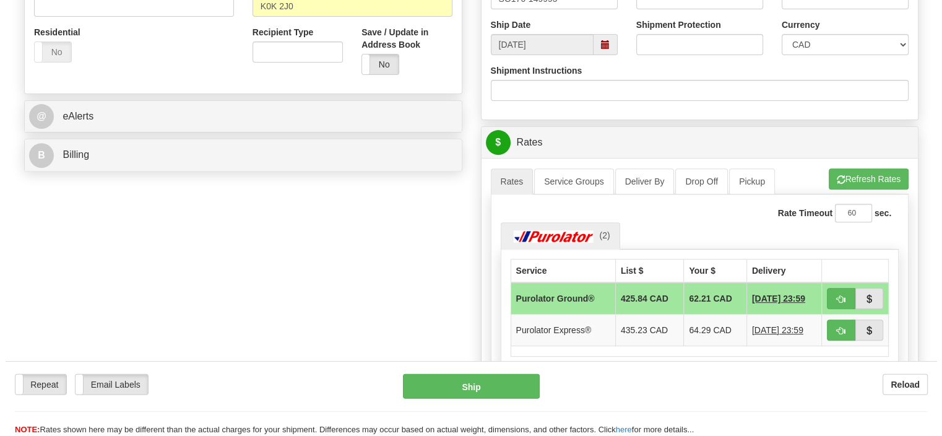
scroll to position [457, 0]
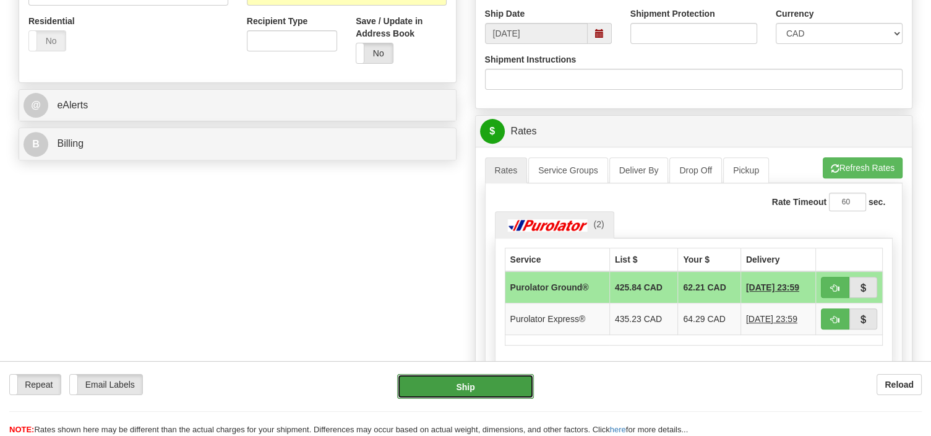
click at [505, 382] on button "Ship" at bounding box center [465, 386] width 137 height 25
type input "260"
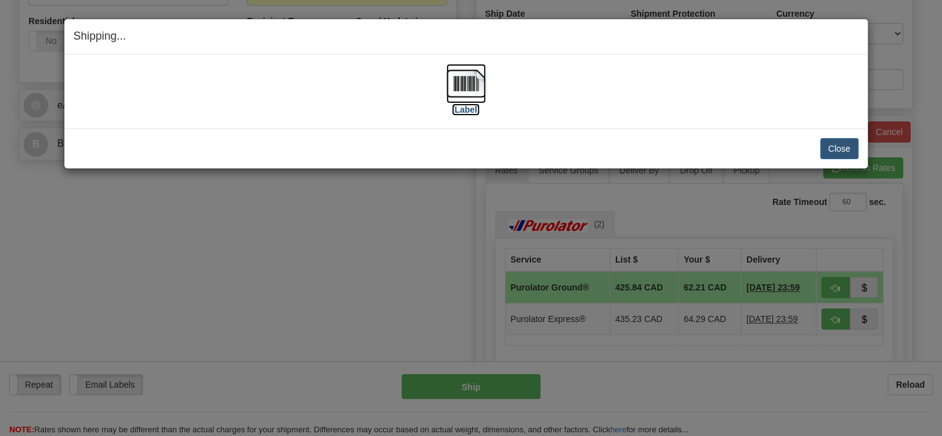
click at [474, 85] on img at bounding box center [466, 84] width 40 height 40
